Goal: Task Accomplishment & Management: Use online tool/utility

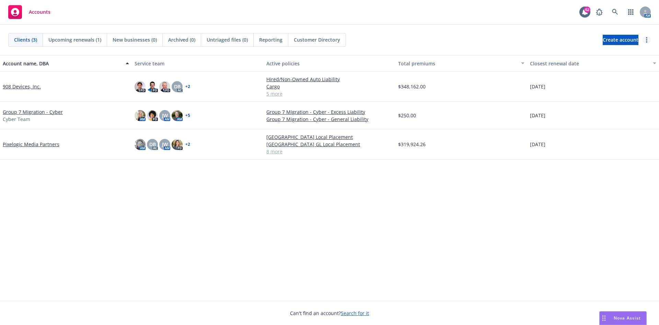
click at [648, 36] on link "more" at bounding box center [647, 40] width 8 height 8
click at [558, 23] on div "Accounts 62 AM" at bounding box center [329, 12] width 659 height 25
click at [630, 9] on link "button" at bounding box center [631, 12] width 14 height 14
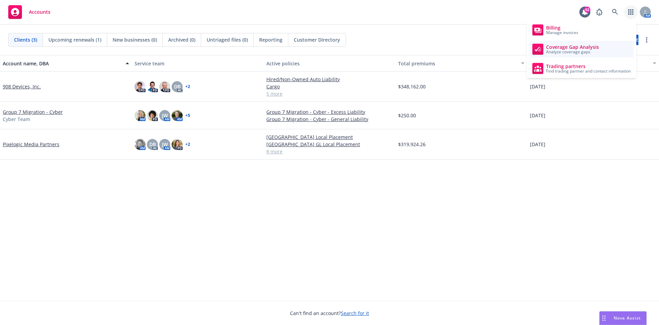
click at [600, 45] on link "Coverage Gap Analysis Analyze coverage gaps" at bounding box center [582, 49] width 104 height 16
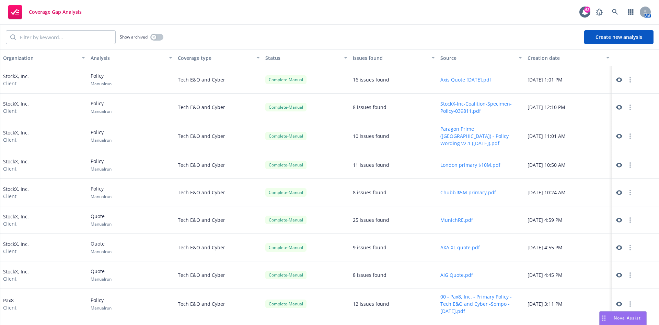
click at [598, 37] on button "Create new analysis" at bounding box center [619, 37] width 69 height 14
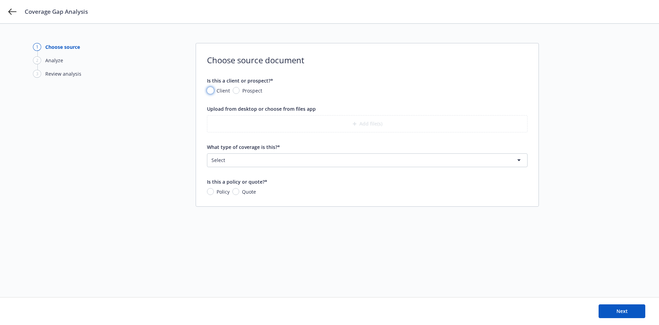
click at [210, 89] on input "Client" at bounding box center [210, 90] width 7 height 7
radio input "true"
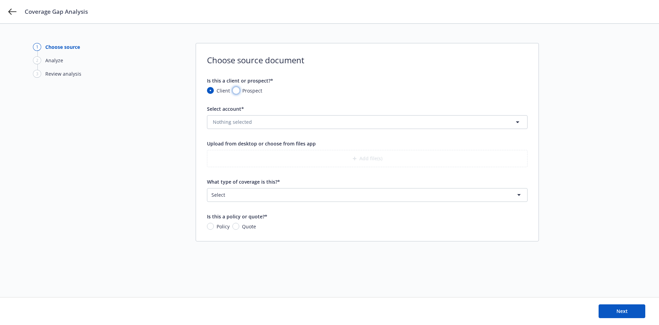
click at [235, 89] on input "Prospect" at bounding box center [236, 90] width 7 height 7
radio input "true"
click at [222, 121] on input "What is the prospect's name?*" at bounding box center [367, 121] width 320 height 13
type input "Curology"
click at [367, 160] on button "Add file(s)" at bounding box center [367, 158] width 321 height 17
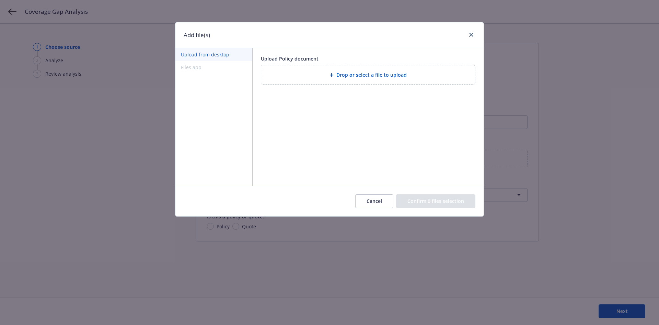
click at [366, 74] on span "Drop or select a file to upload" at bounding box center [372, 74] width 70 height 7
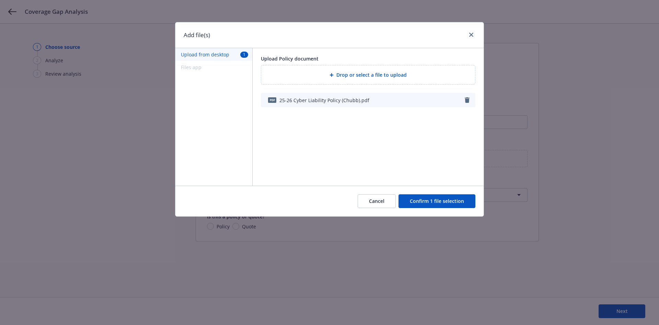
click at [432, 201] on button "Confirm 1 file selection" at bounding box center [437, 201] width 77 height 14
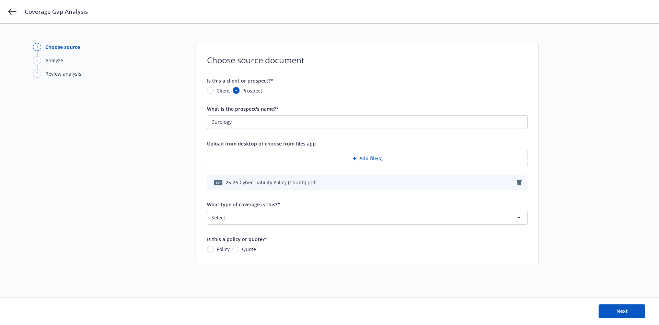
click at [440, 214] on html "Coverage Gap Analysis 1 Choose source 2 Analyze 3 Review analysis Choose source…" at bounding box center [329, 162] width 659 height 325
click at [396, 211] on html "Coverage Gap Analysis 1 Choose source 2 Analyze 3 Review analysis Choose source…" at bounding box center [329, 162] width 659 height 325
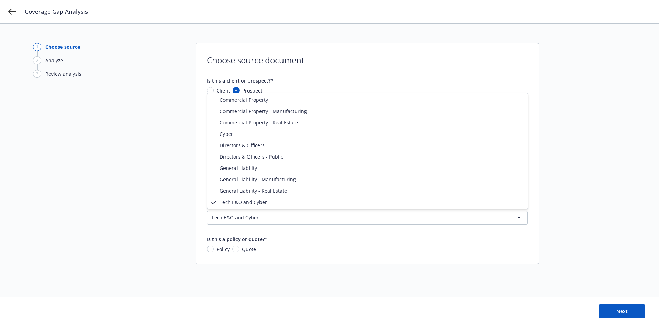
select select "CYBER"
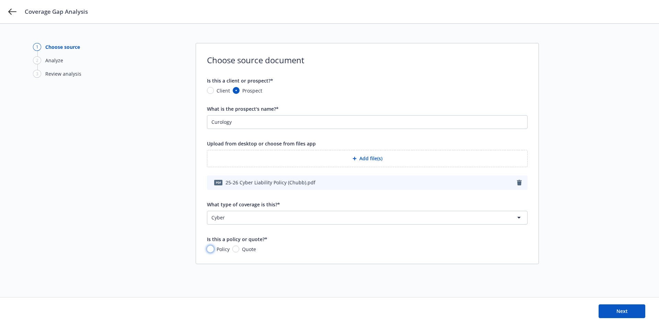
click at [211, 249] on input "Policy" at bounding box center [210, 248] width 7 height 7
radio input "true"
click at [620, 308] on span "Next" at bounding box center [622, 310] width 11 height 7
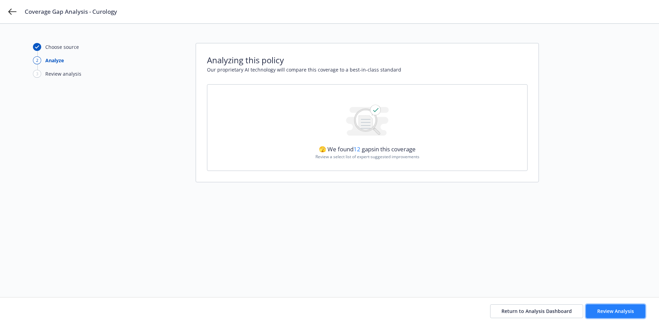
click at [608, 308] on span "Review Analysis" at bounding box center [616, 310] width 37 height 7
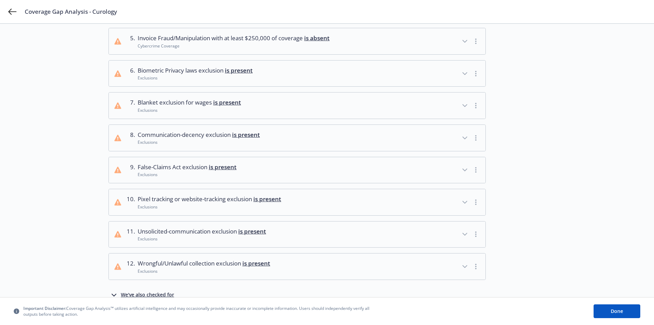
scroll to position [226, 0]
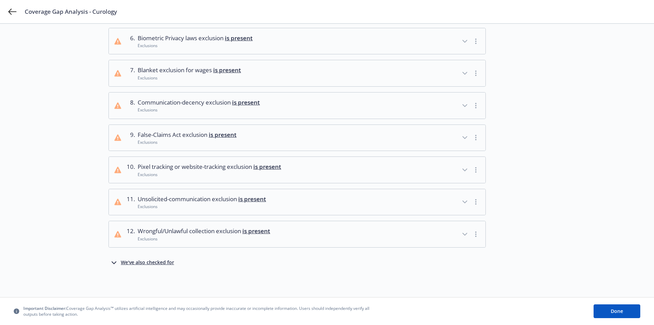
click at [464, 168] on icon "button" at bounding box center [465, 170] width 8 height 8
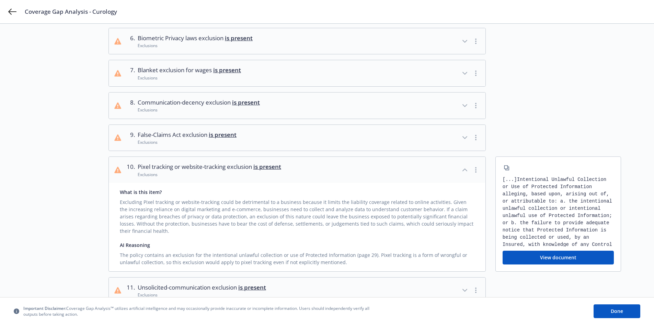
click at [464, 169] on icon "button" at bounding box center [465, 170] width 8 height 8
